Goal: Task Accomplishment & Management: Use online tool/utility

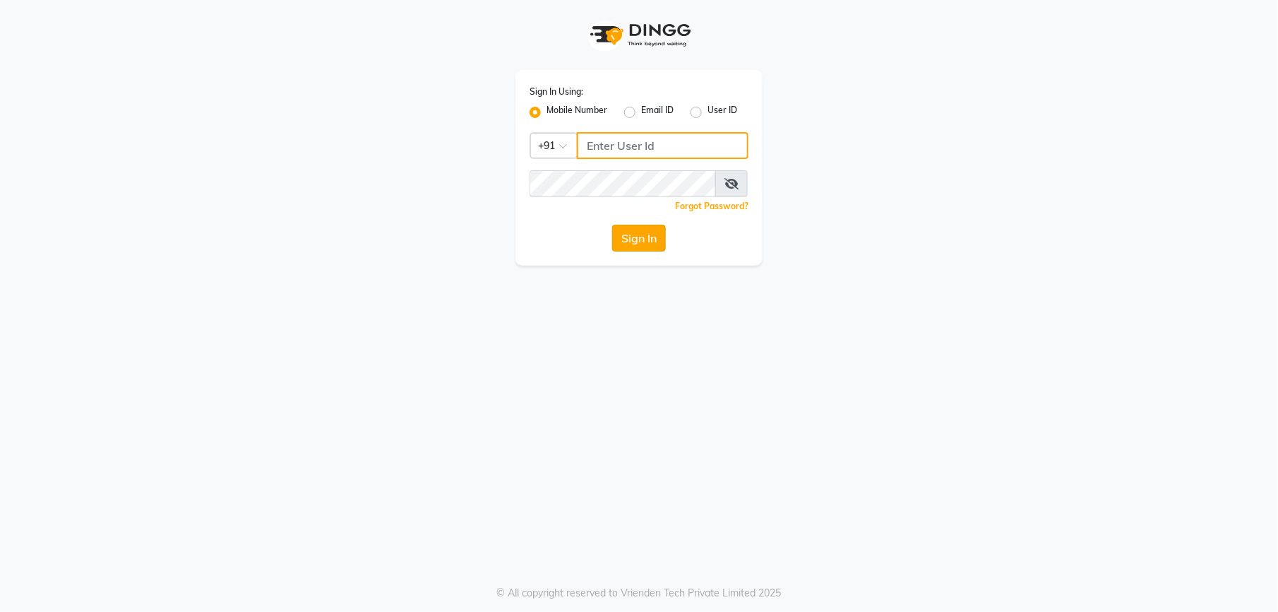
type input "9327566487"
click at [630, 244] on button "Sign In" at bounding box center [639, 238] width 54 height 27
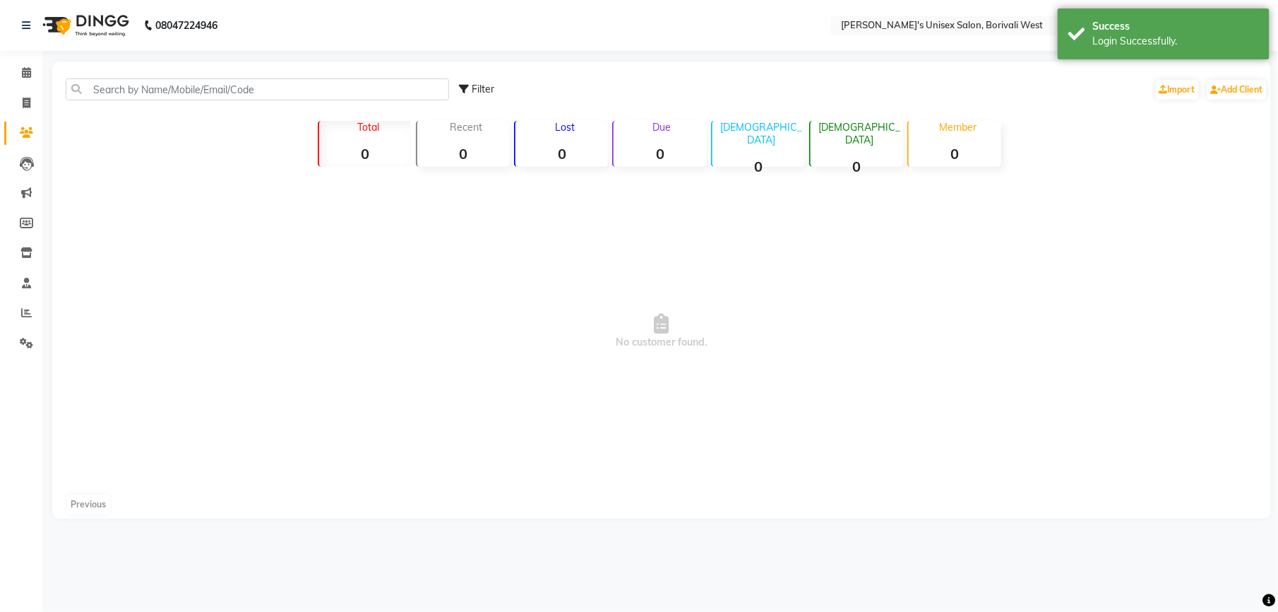
select select "en"
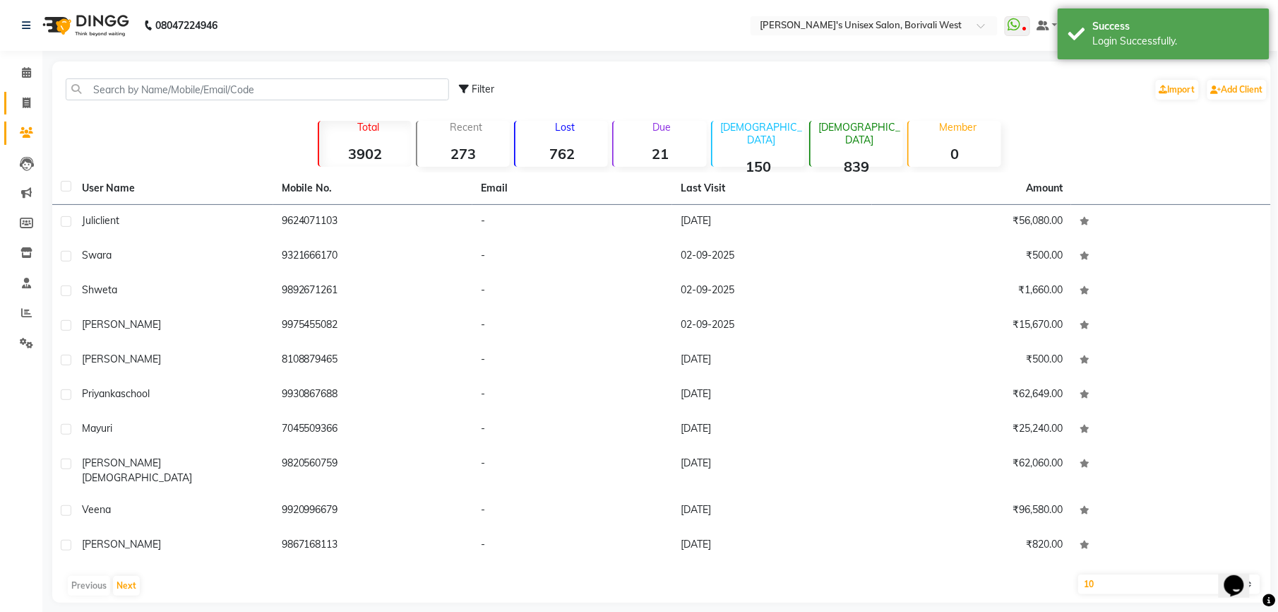
click at [23, 92] on link "Invoice" at bounding box center [21, 103] width 34 height 23
select select "service"
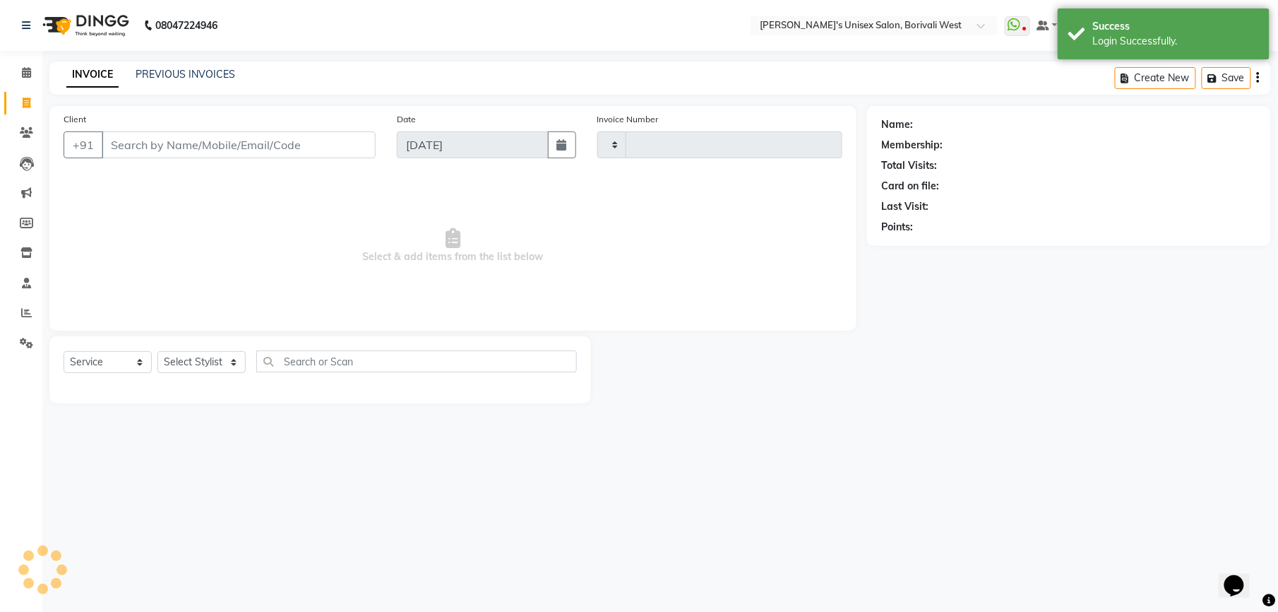
type input "0993"
select select "4025"
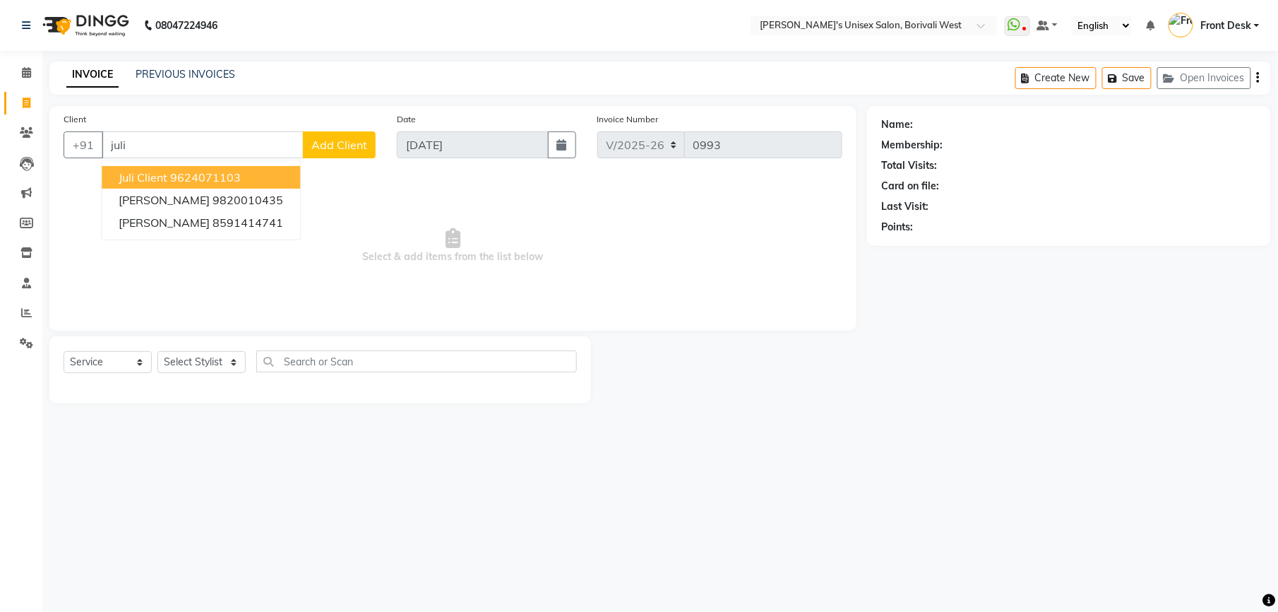
click at [165, 171] on span "Juli client" at bounding box center [143, 177] width 49 height 14
type input "9624071103"
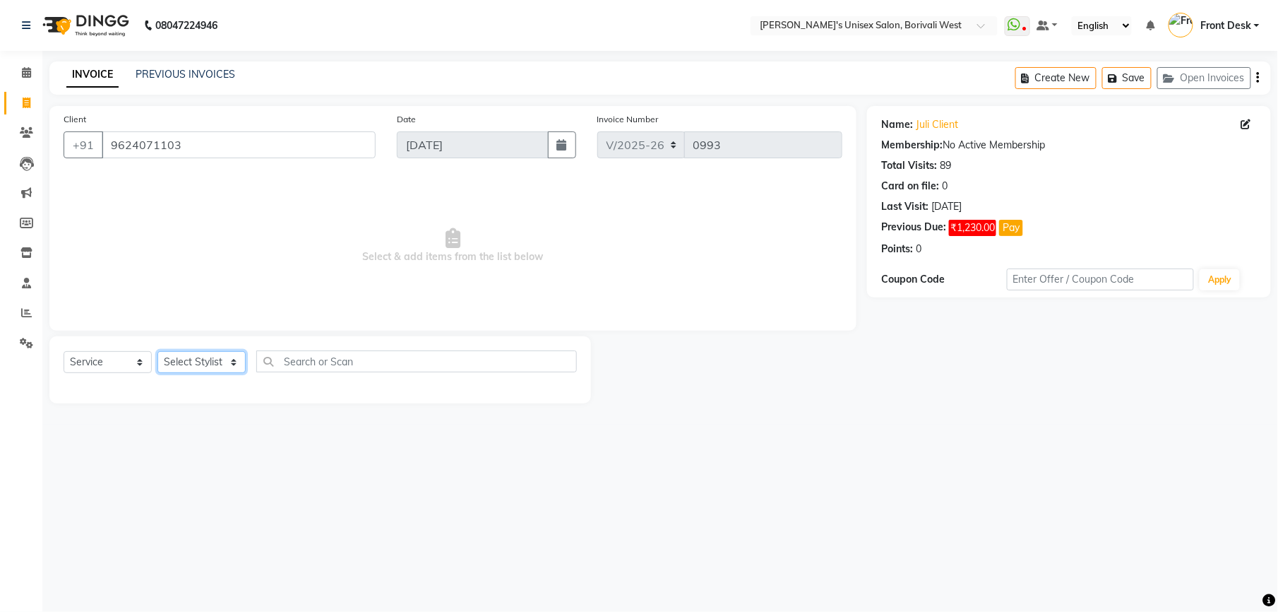
click at [201, 352] on select "Select Stylist Front Desk [PERSON_NAME] Mamta [PERSON_NAME] Yash" at bounding box center [202, 362] width 88 height 22
click at [295, 467] on div "08047224946 Select Location × [PERSON_NAME]'s Unisex Salon, Borivali West Whats…" at bounding box center [639, 306] width 1278 height 612
click at [209, 365] on select "Select Stylist Front Desk [PERSON_NAME] Mamta [PERSON_NAME] Yash" at bounding box center [202, 362] width 88 height 22
select select "20336"
click at [158, 351] on select "Select Stylist Front Desk [PERSON_NAME] Mamta [PERSON_NAME] Yash" at bounding box center [202, 362] width 88 height 22
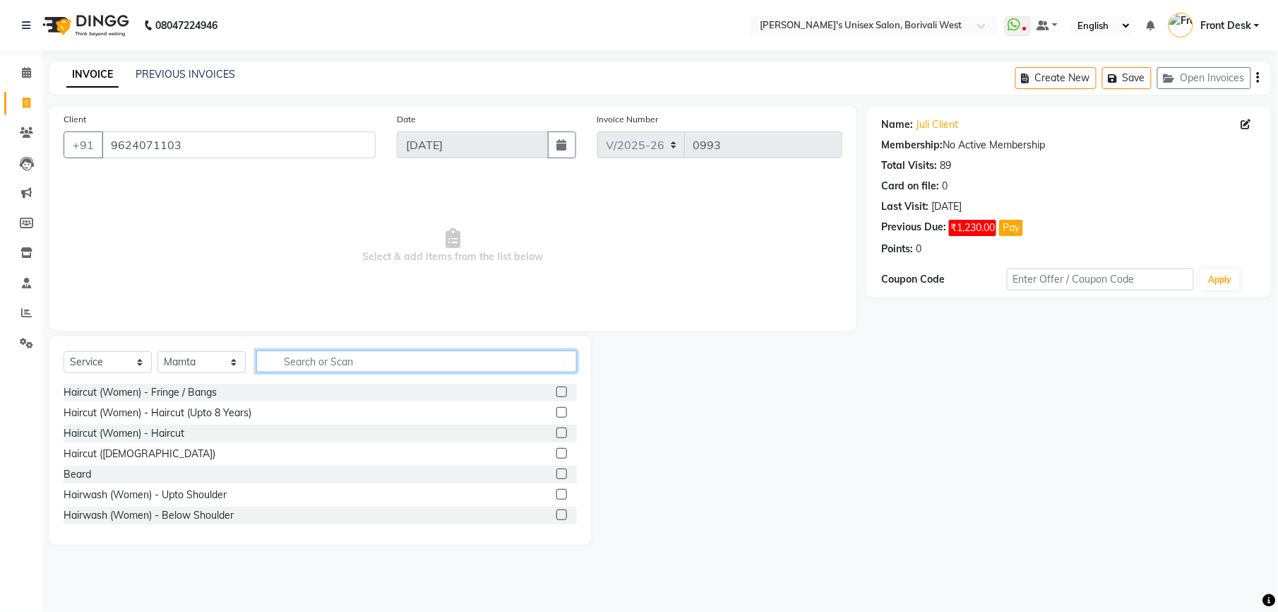
click at [300, 362] on input "text" at bounding box center [416, 361] width 321 height 22
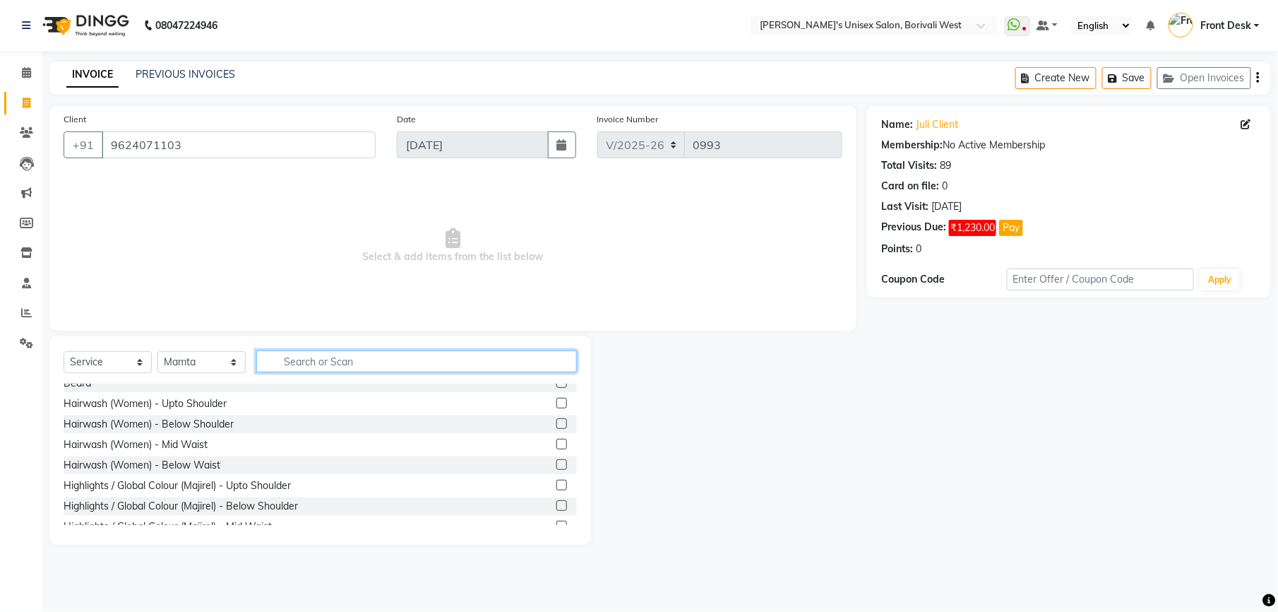
scroll to position [90, 0]
click at [557, 405] on label at bounding box center [562, 403] width 11 height 11
click at [557, 405] on input "checkbox" at bounding box center [561, 404] width 9 height 9
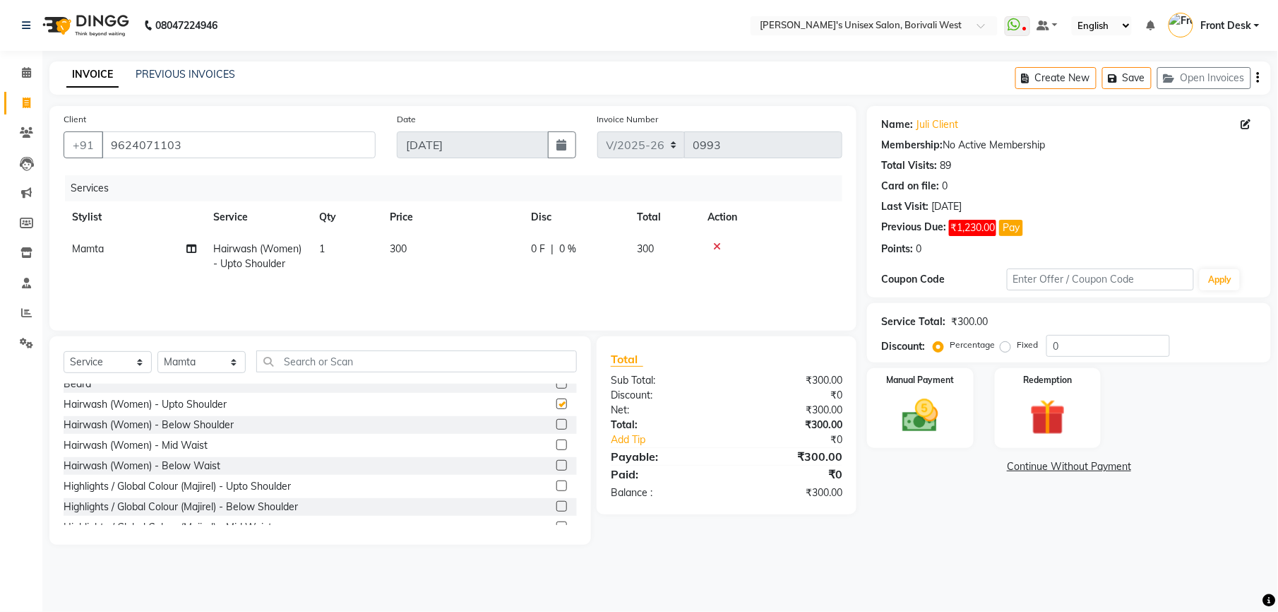
checkbox input "false"
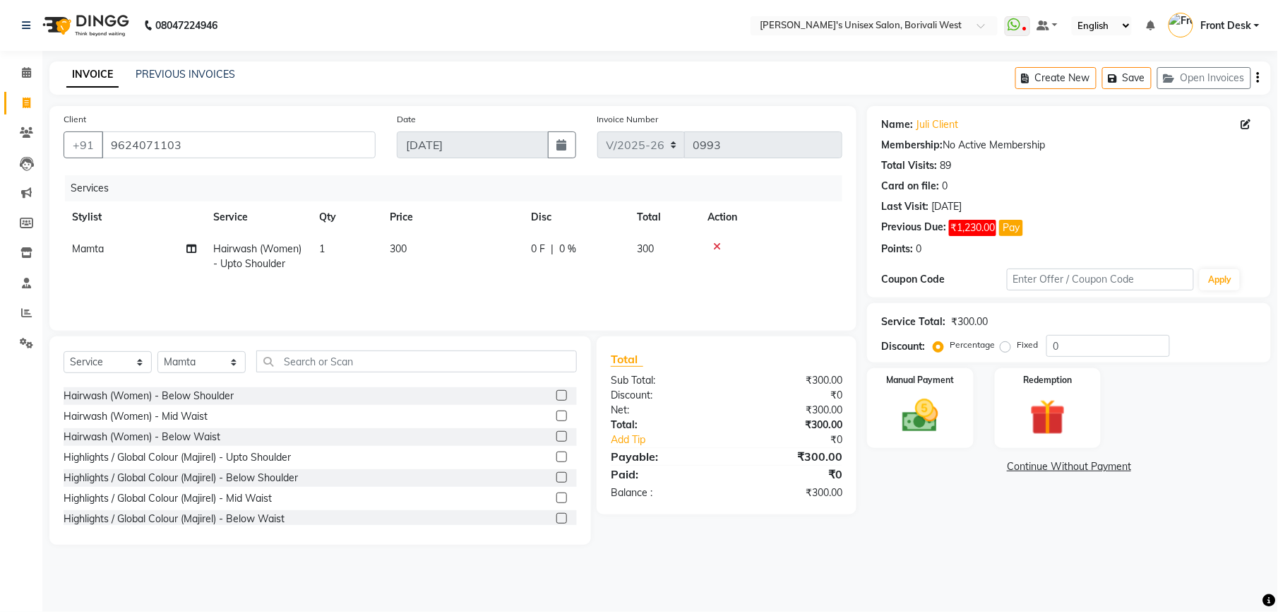
scroll to position [114, 0]
click at [718, 246] on icon at bounding box center [717, 247] width 8 height 10
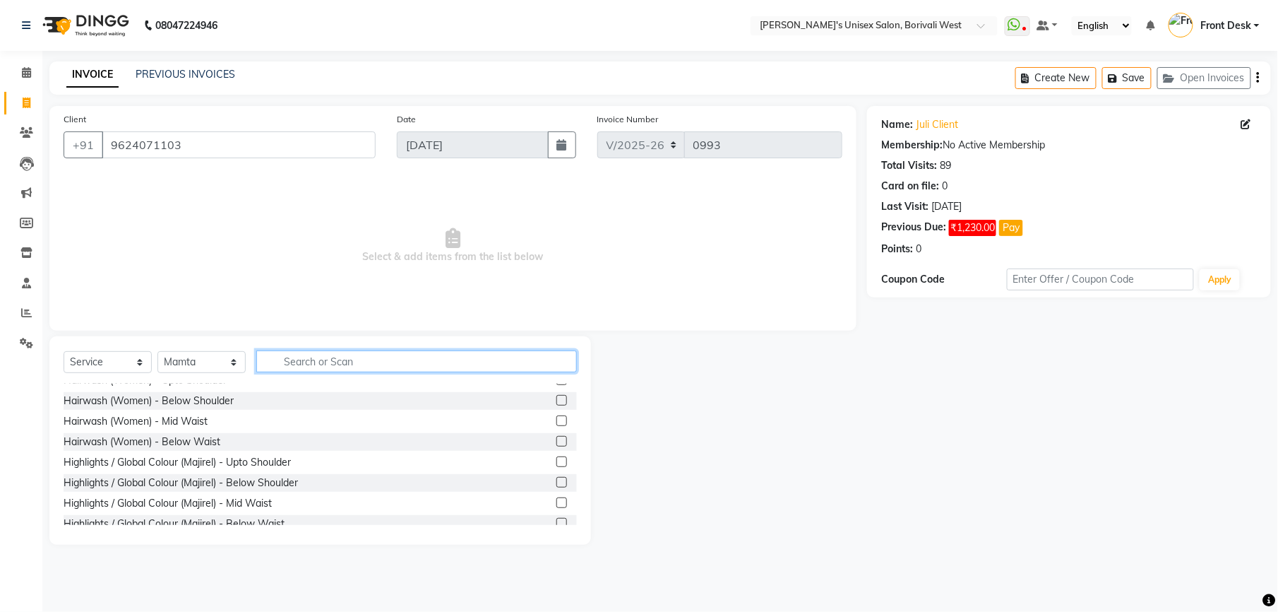
click at [398, 362] on input "text" at bounding box center [416, 361] width 321 height 22
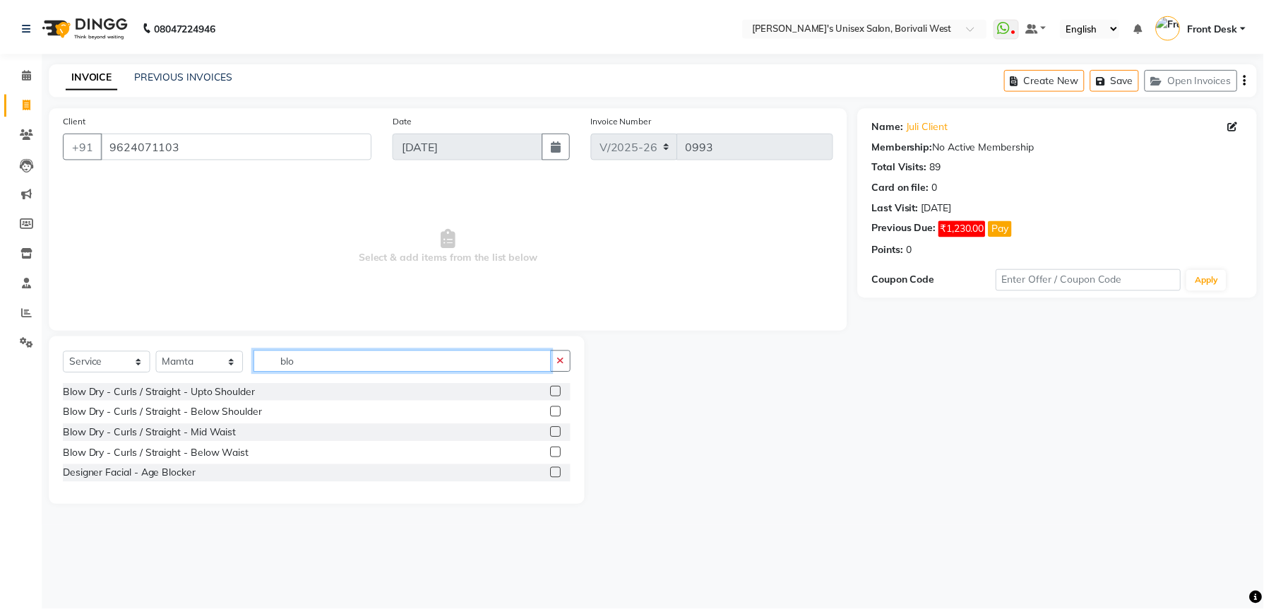
scroll to position [0, 0]
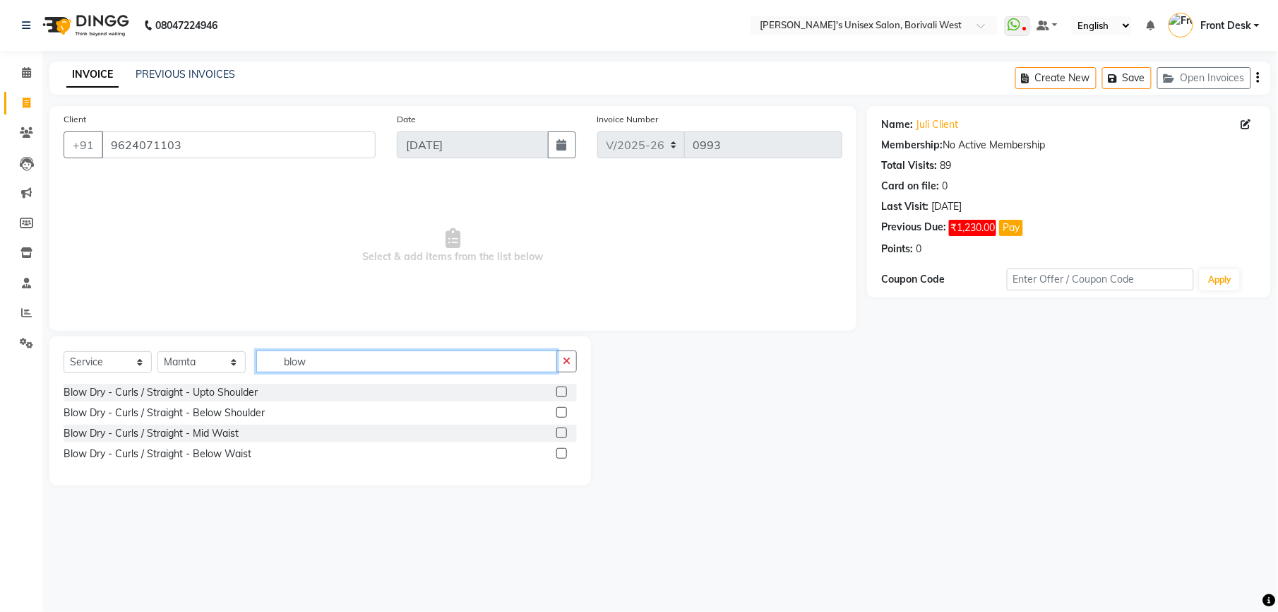
type input "blow"
click at [563, 388] on label at bounding box center [562, 391] width 11 height 11
click at [563, 388] on input "checkbox" at bounding box center [561, 392] width 9 height 9
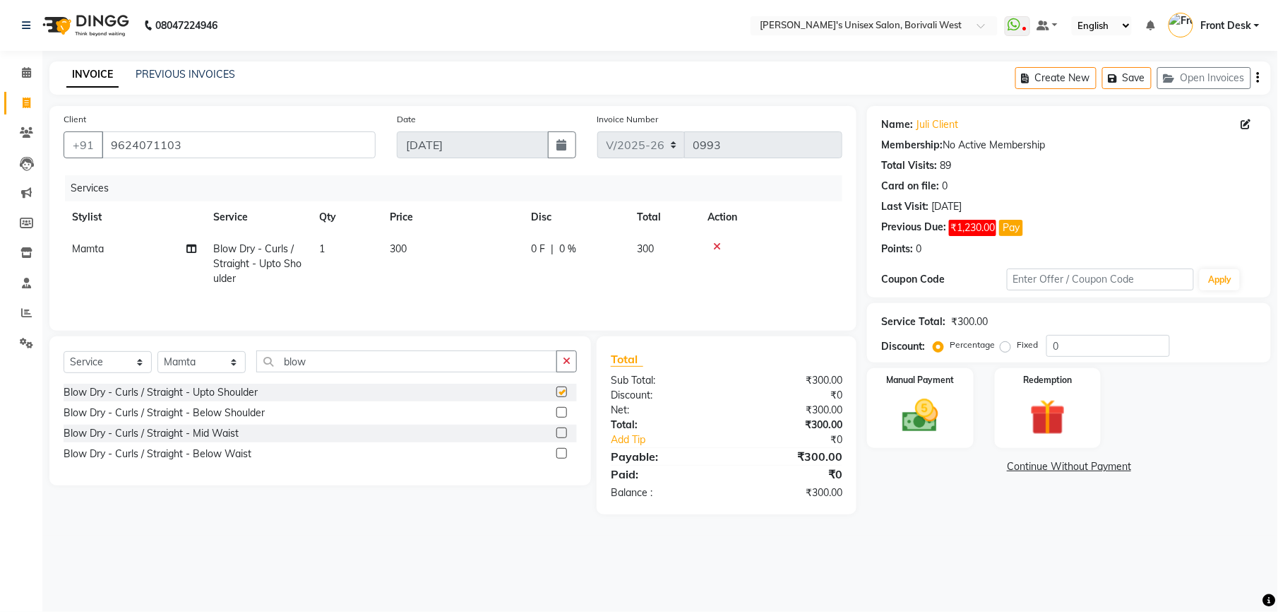
checkbox input "false"
click at [422, 249] on td "300" at bounding box center [451, 263] width 141 height 61
select select "20336"
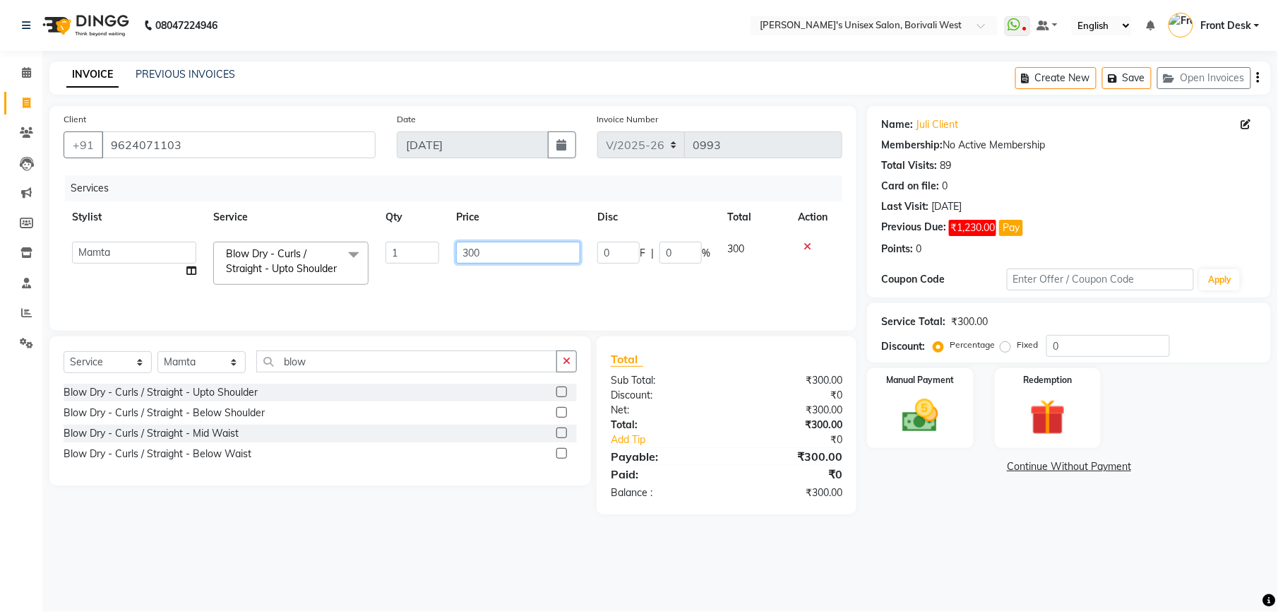
click at [495, 247] on input "300" at bounding box center [518, 253] width 124 height 22
type input "3"
type input "200"
click at [917, 411] on img at bounding box center [920, 415] width 61 height 43
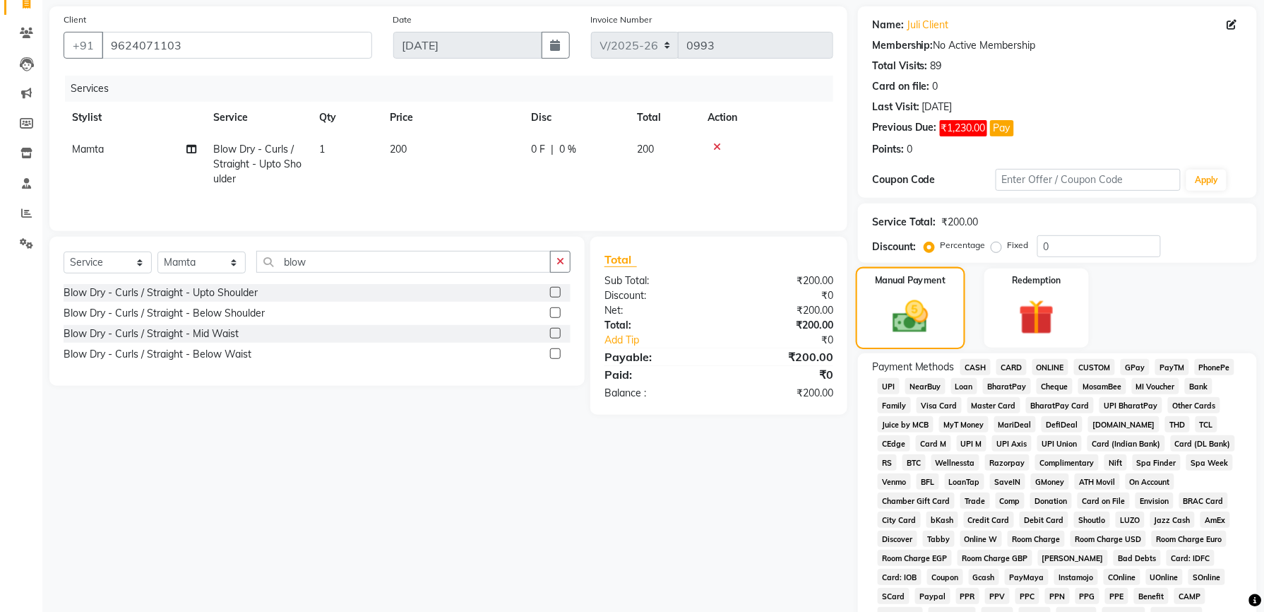
scroll to position [222, 0]
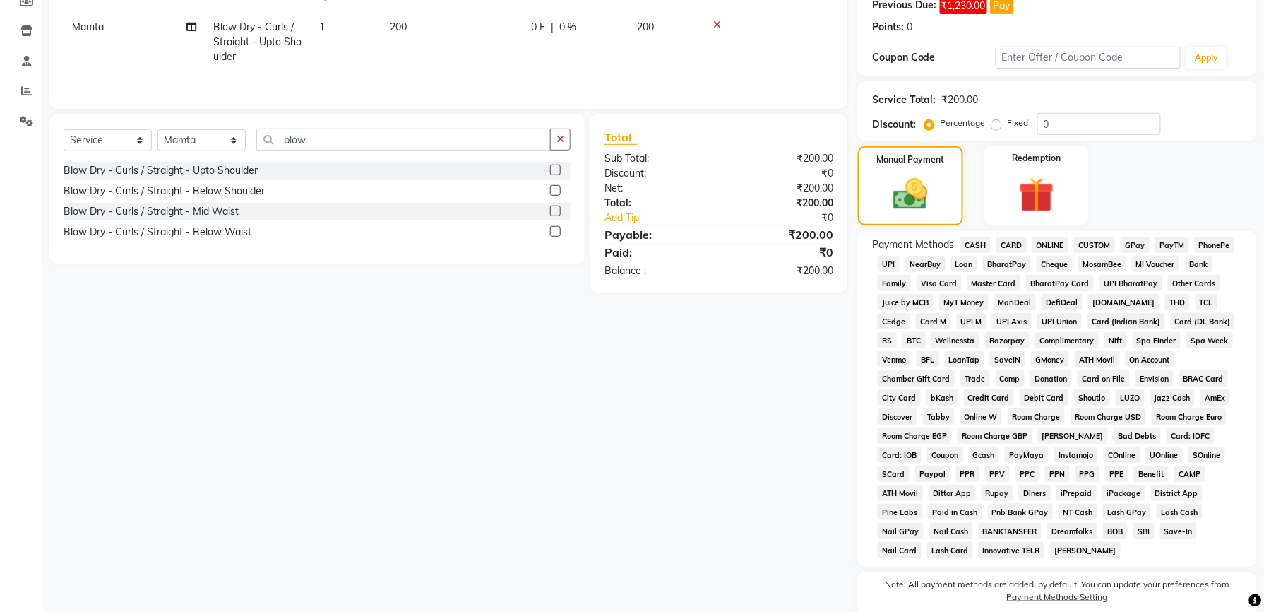
click at [1131, 243] on span "GPay" at bounding box center [1135, 245] width 29 height 16
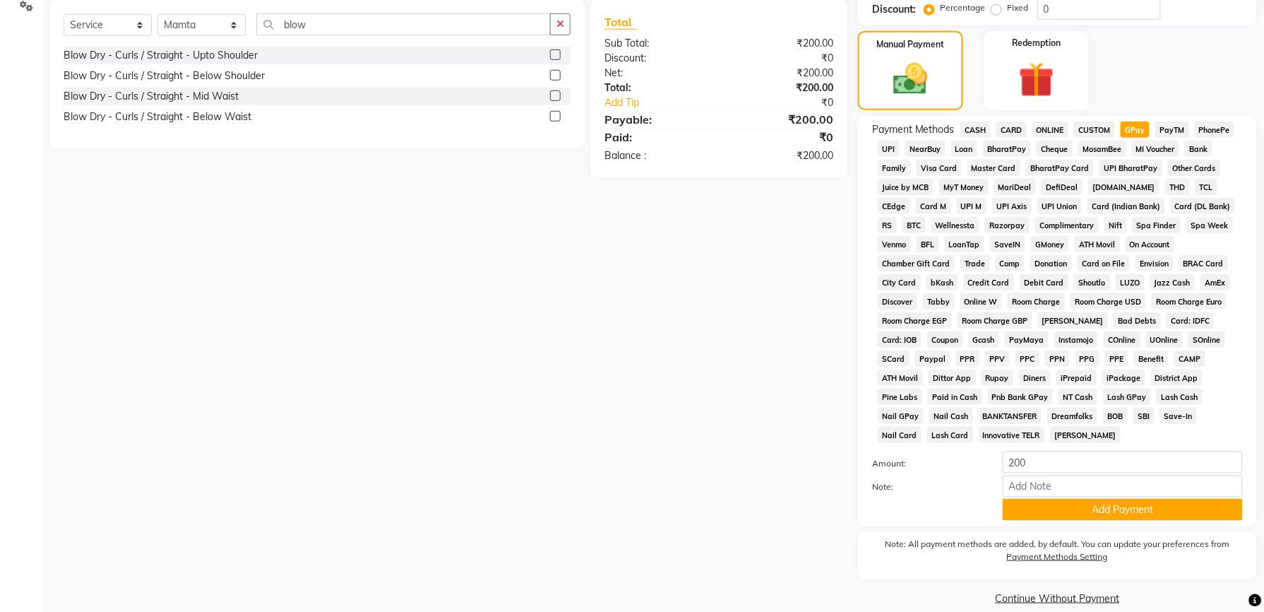
scroll to position [340, 0]
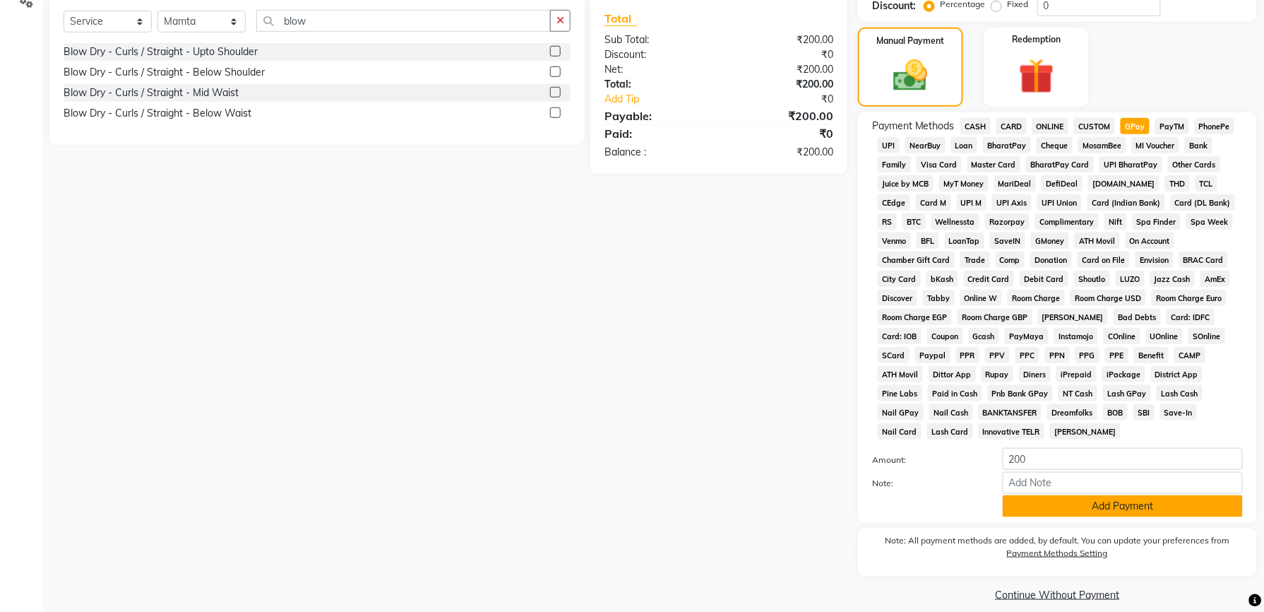
click at [1057, 495] on button "Add Payment" at bounding box center [1123, 506] width 240 height 22
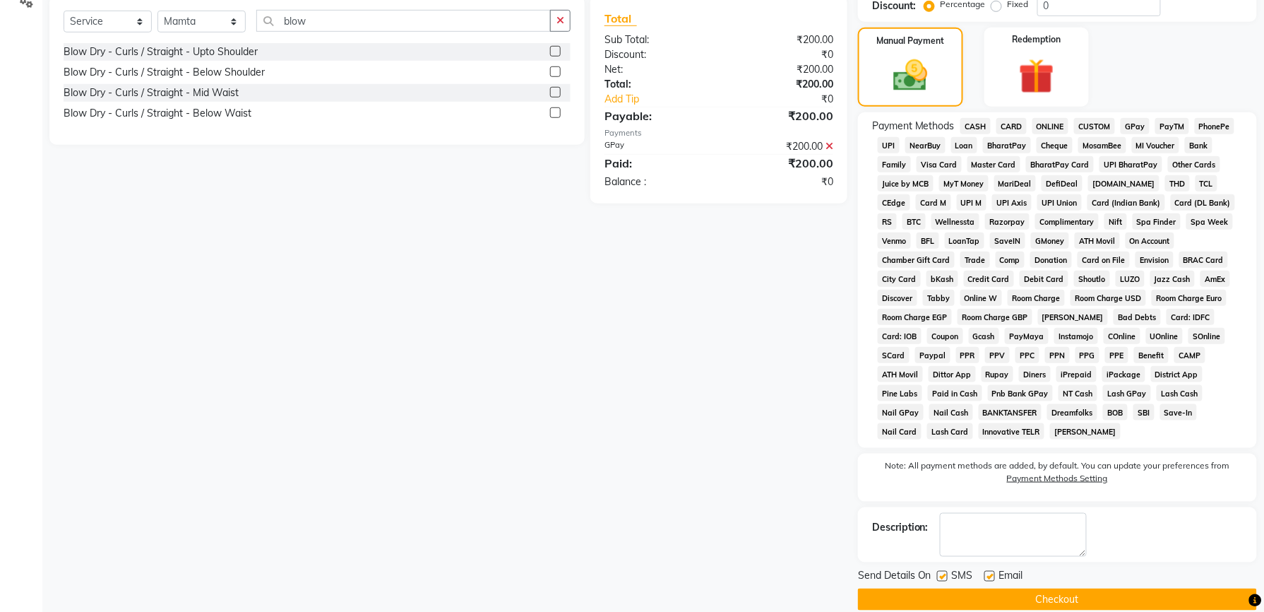
click at [1023, 588] on button "Checkout" at bounding box center [1057, 599] width 399 height 22
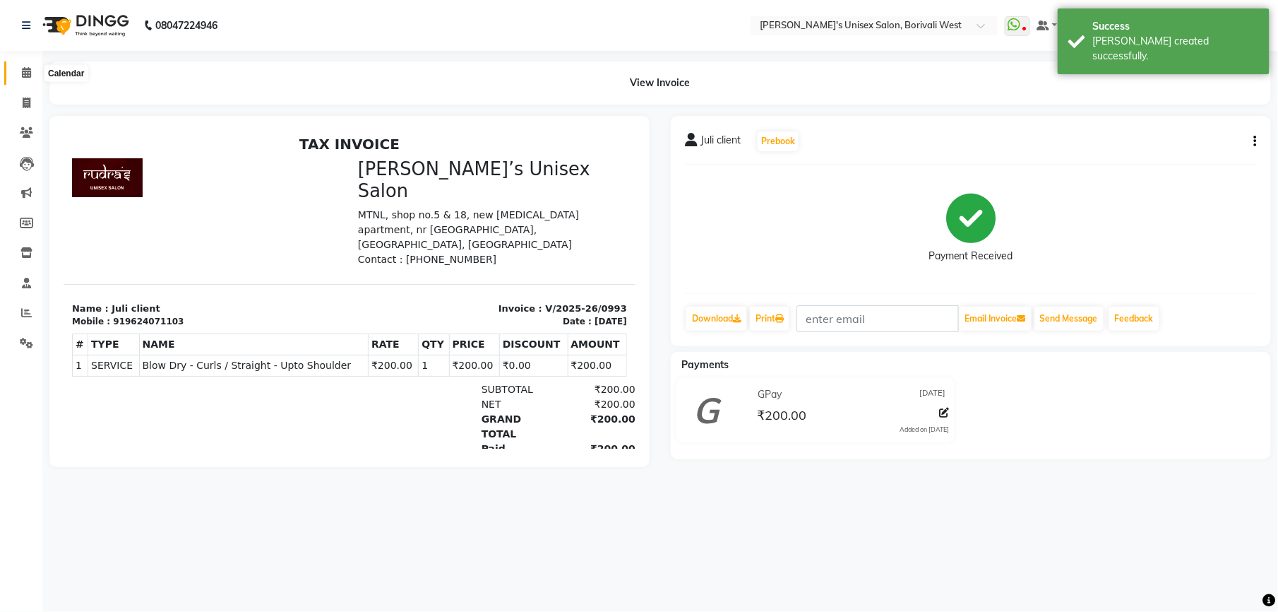
click at [26, 80] on span at bounding box center [26, 73] width 25 height 16
